Goal: Task Accomplishment & Management: Manage account settings

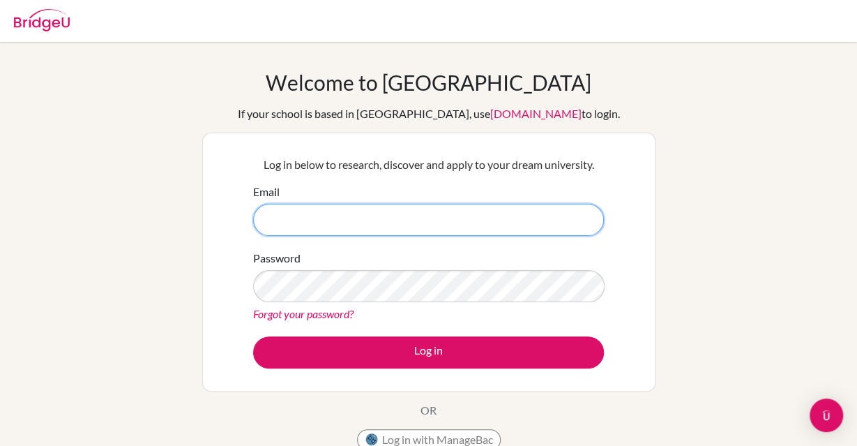
click at [396, 211] on input "Email" at bounding box center [428, 220] width 351 height 32
type input "[EMAIL_ADDRESS][DOMAIN_NAME]"
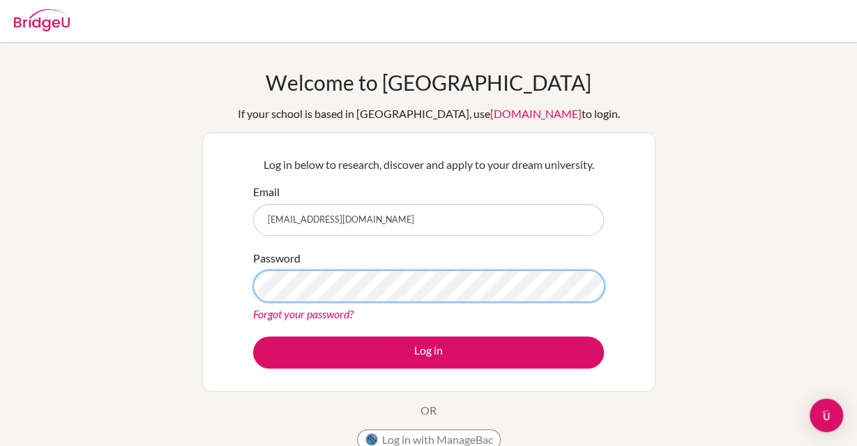
click at [253, 336] on button "Log in" at bounding box center [428, 352] width 351 height 32
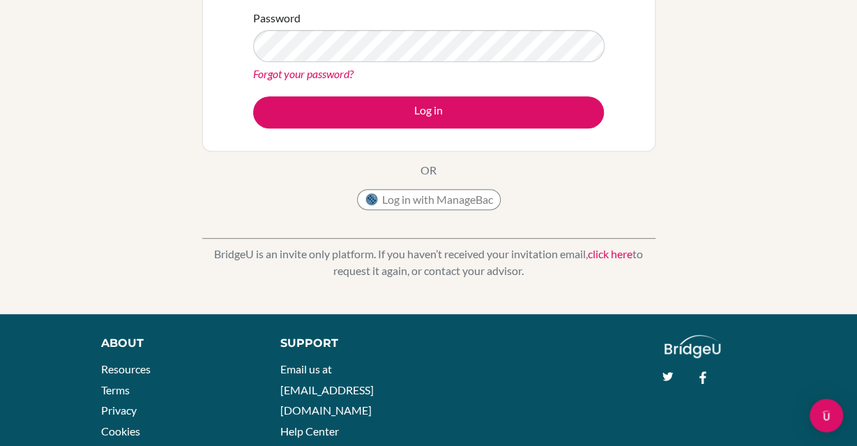
scroll to position [247, 0]
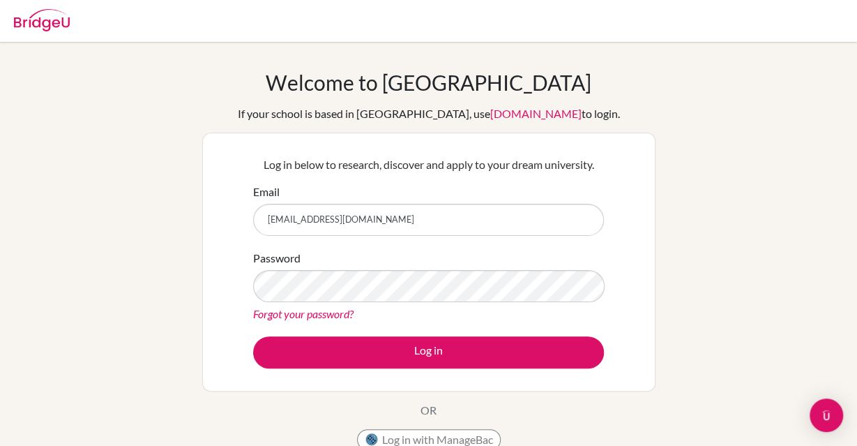
click at [50, 24] on img at bounding box center [42, 20] width 56 height 22
type input "[EMAIL_ADDRESS][DOMAIN_NAME]"
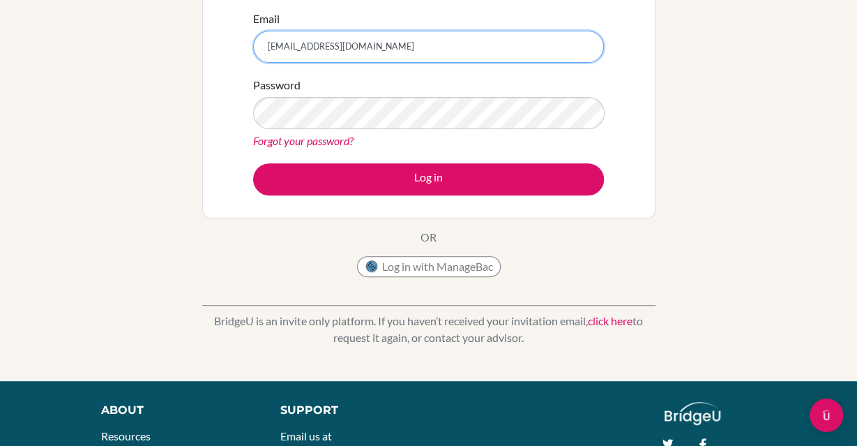
scroll to position [145, 0]
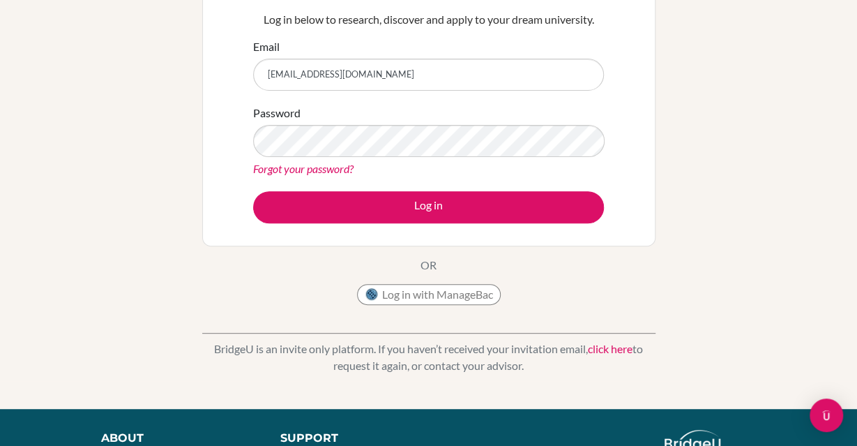
click at [308, 169] on link "Forgot your password?" at bounding box center [303, 168] width 100 height 13
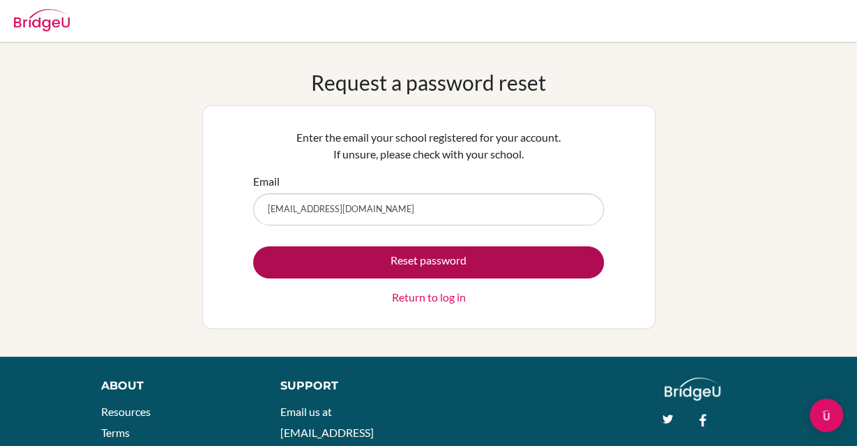
type input "[EMAIL_ADDRESS][DOMAIN_NAME]"
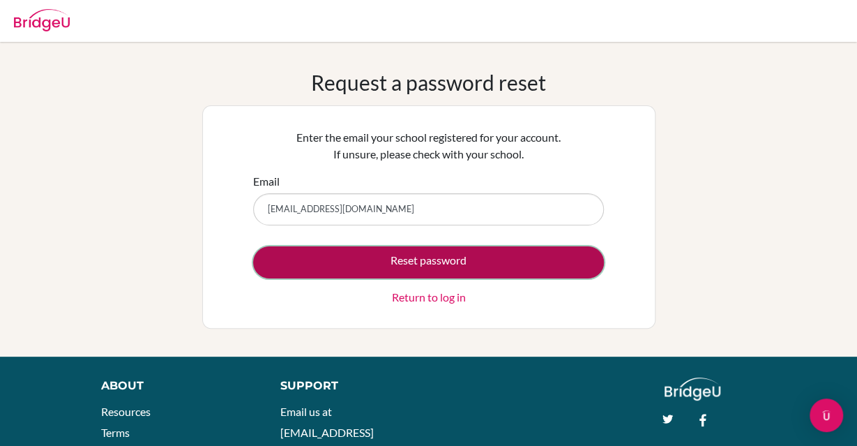
click at [345, 259] on button "Reset password" at bounding box center [428, 262] width 351 height 32
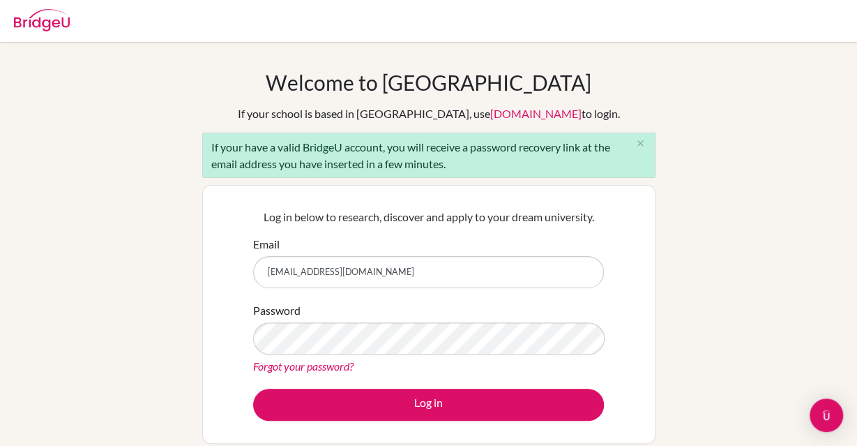
type input "[EMAIL_ADDRESS][DOMAIN_NAME]"
